Goal: Transaction & Acquisition: Purchase product/service

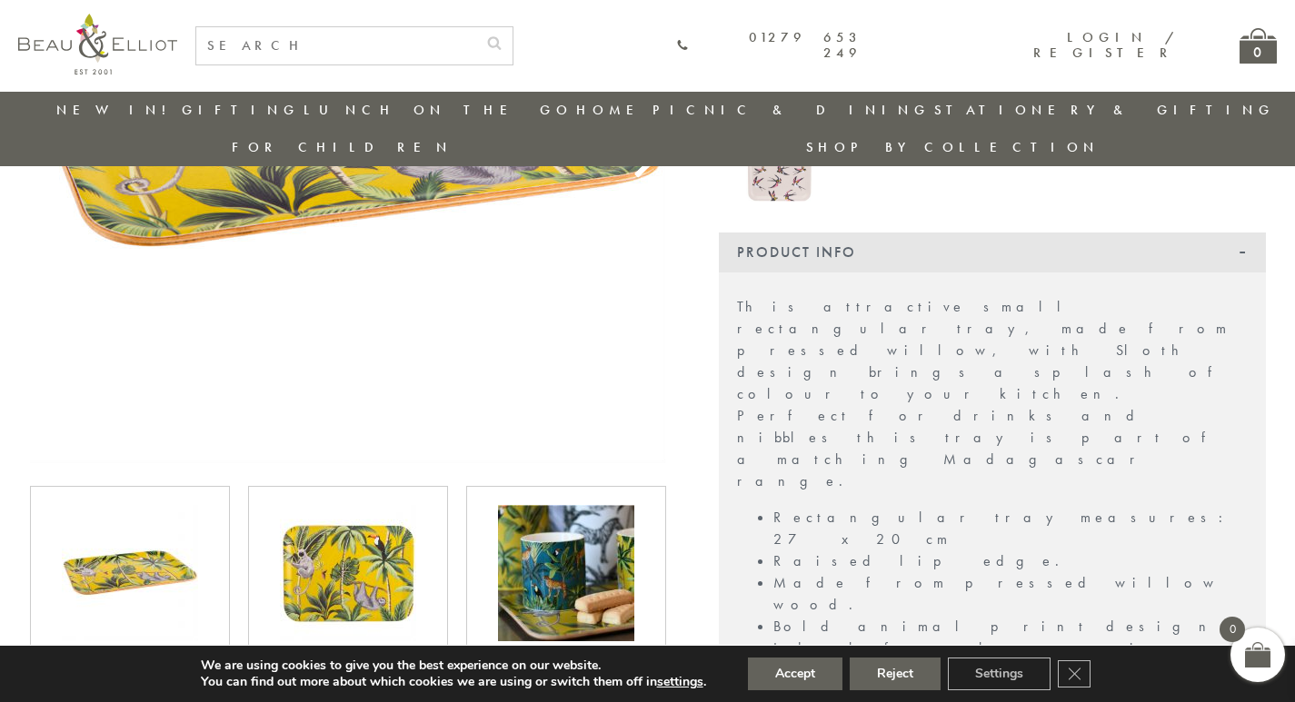
scroll to position [400, 0]
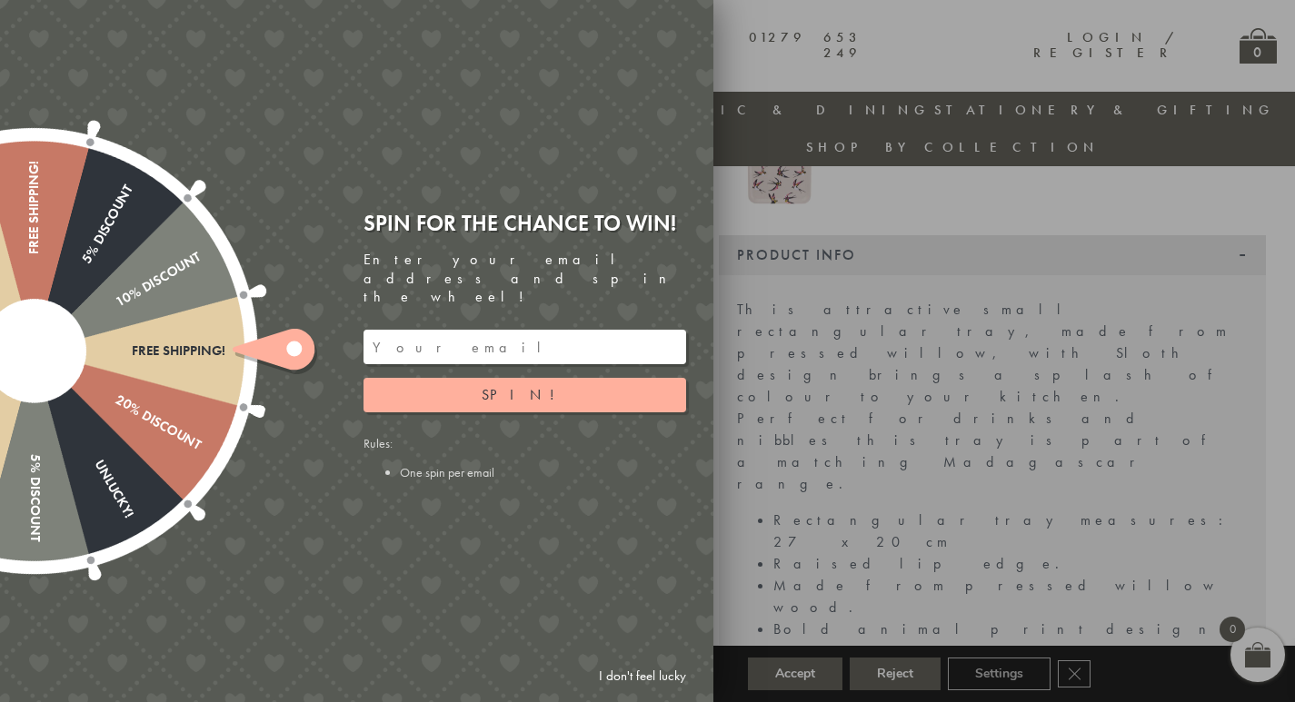
click at [638, 673] on link "I don't feel lucky" at bounding box center [642, 677] width 105 height 34
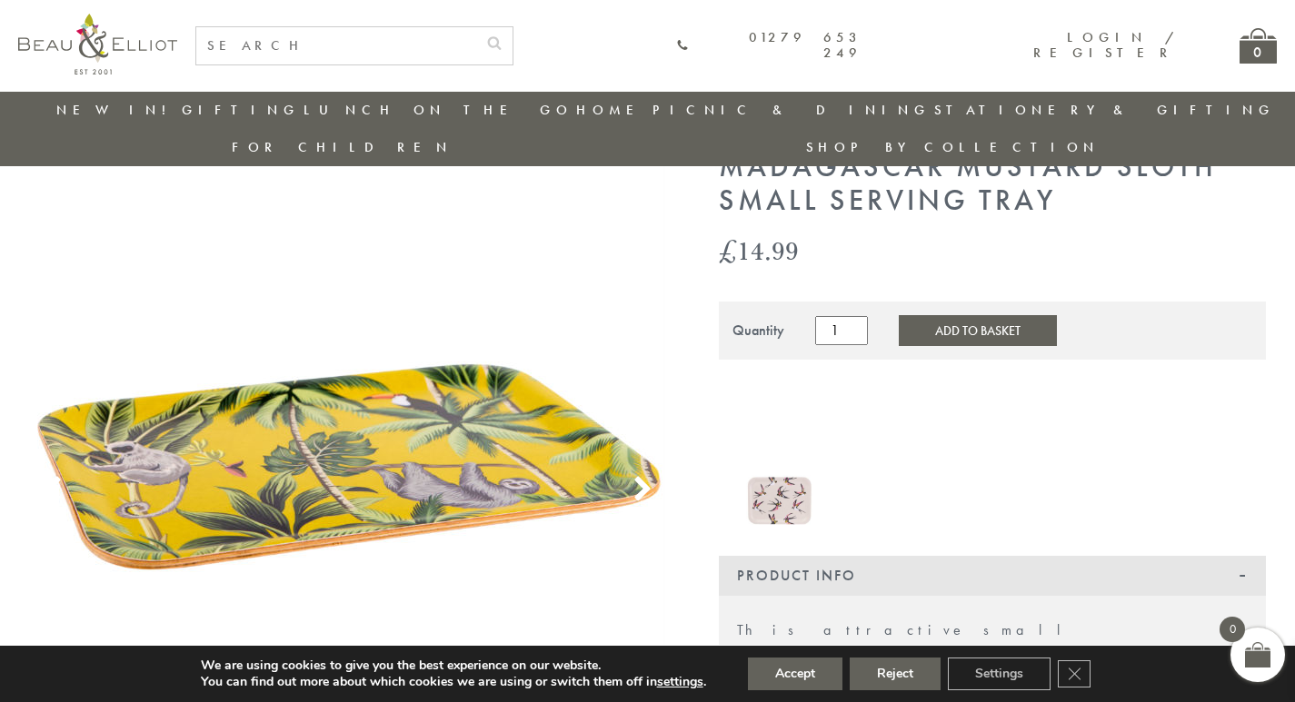
scroll to position [0, 0]
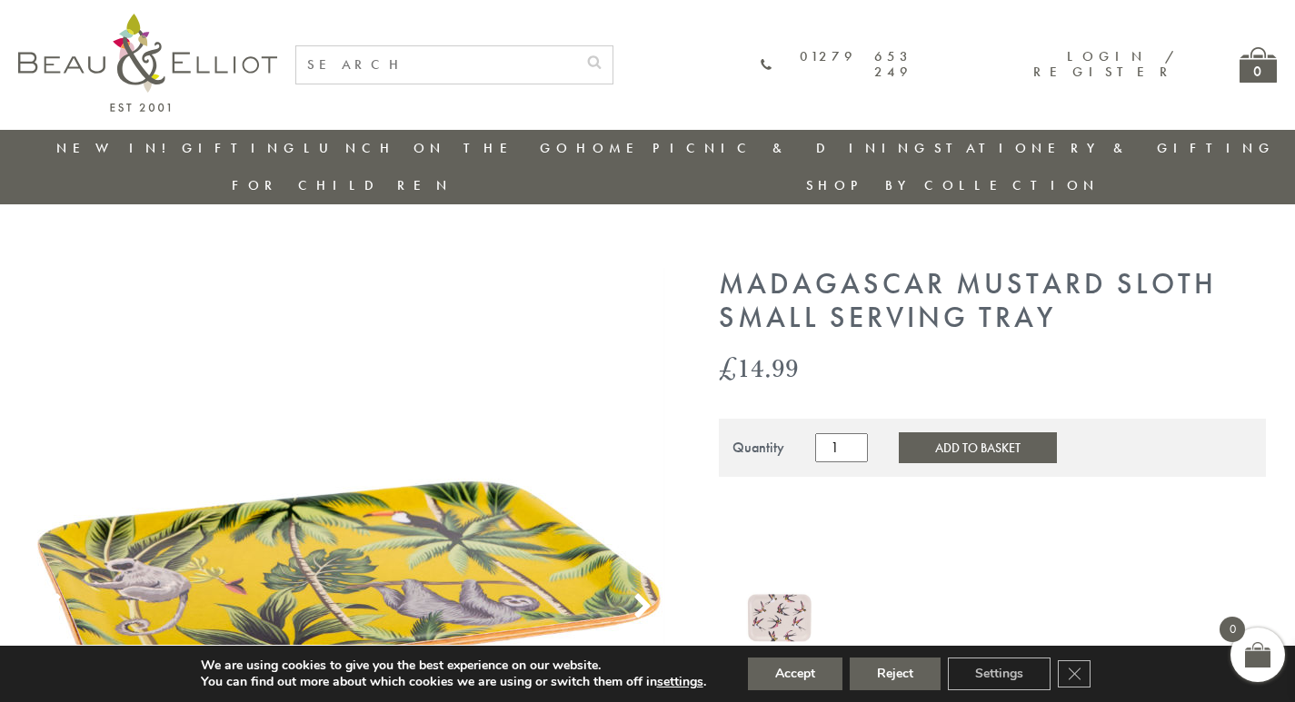
click at [433, 74] on input "text" at bounding box center [436, 64] width 280 height 37
type input "tray"
click at [576, 46] on button "submit" at bounding box center [594, 60] width 36 height 29
